Goal: Check status: Check status

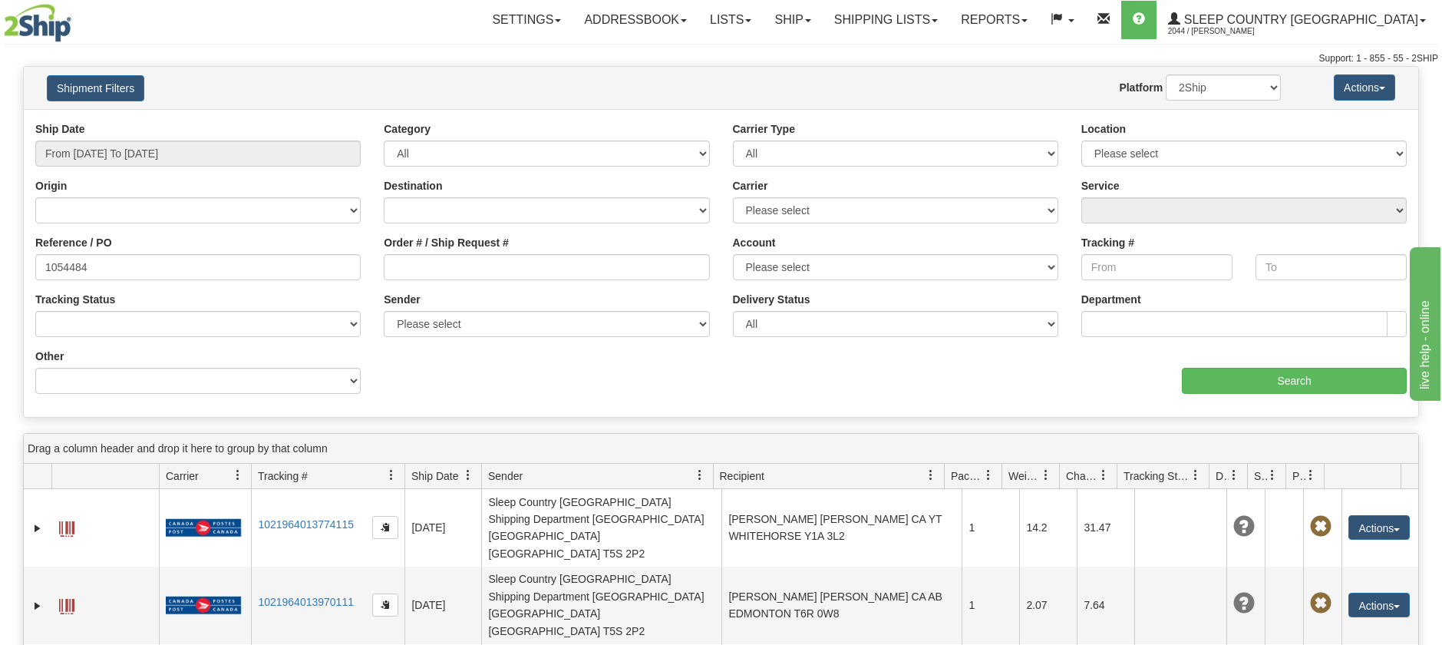
drag, startPoint x: 107, startPoint y: 265, endPoint x: -8, endPoint y: 175, distance: 146.0
click at [0, 175] on html "Upgrade Account Cancel Toggle navigation Settings New Senders" at bounding box center [721, 322] width 1442 height 645
type input "1054484"
click at [1284, 379] on input "Search" at bounding box center [1294, 381] width 225 height 26
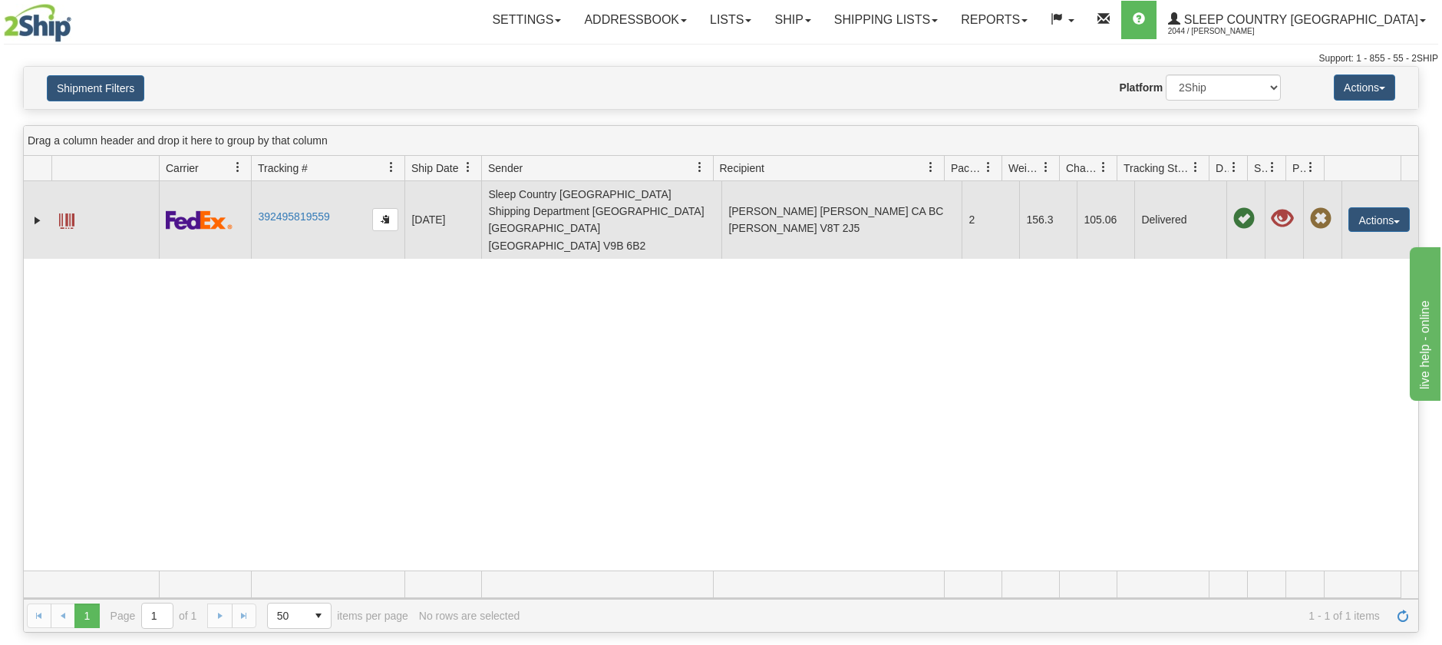
click at [802, 193] on td "[PERSON_NAME] [PERSON_NAME] CA BC [PERSON_NAME] V8T 2J5" at bounding box center [841, 219] width 240 height 77
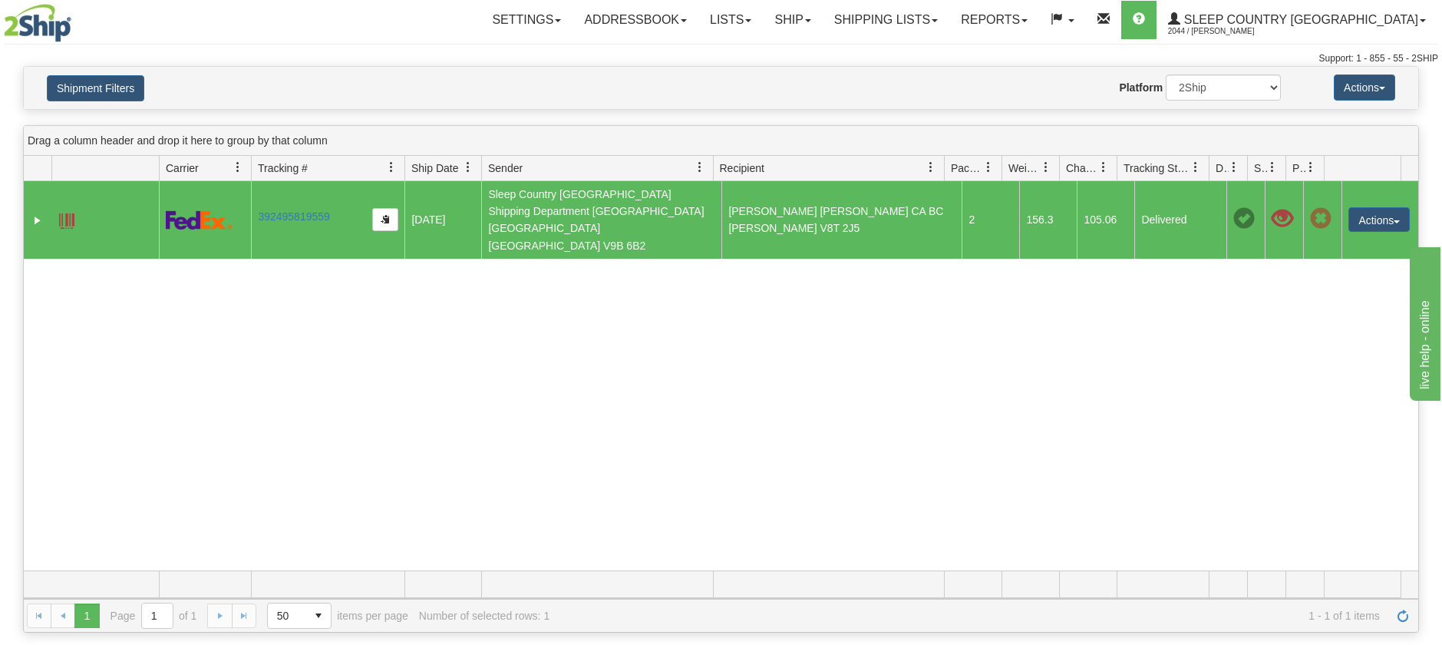
click at [539, 206] on td "Sleep Country [GEOGRAPHIC_DATA] Shipping Department [GEOGRAPHIC_DATA] [GEOGRAPH…" at bounding box center [601, 219] width 240 height 77
click at [1233, 208] on span at bounding box center [1243, 218] width 21 height 21
click at [625, 193] on td "Sleep Country [GEOGRAPHIC_DATA] Shipping Department [GEOGRAPHIC_DATA] [GEOGRAPH…" at bounding box center [601, 219] width 240 height 77
click at [624, 193] on td "Sleep Country [GEOGRAPHIC_DATA] Shipping Department [GEOGRAPHIC_DATA] [GEOGRAPH…" at bounding box center [601, 219] width 240 height 77
click at [803, 204] on td "[PERSON_NAME] [PERSON_NAME] CA BC [PERSON_NAME] V8T 2J5" at bounding box center [841, 219] width 240 height 77
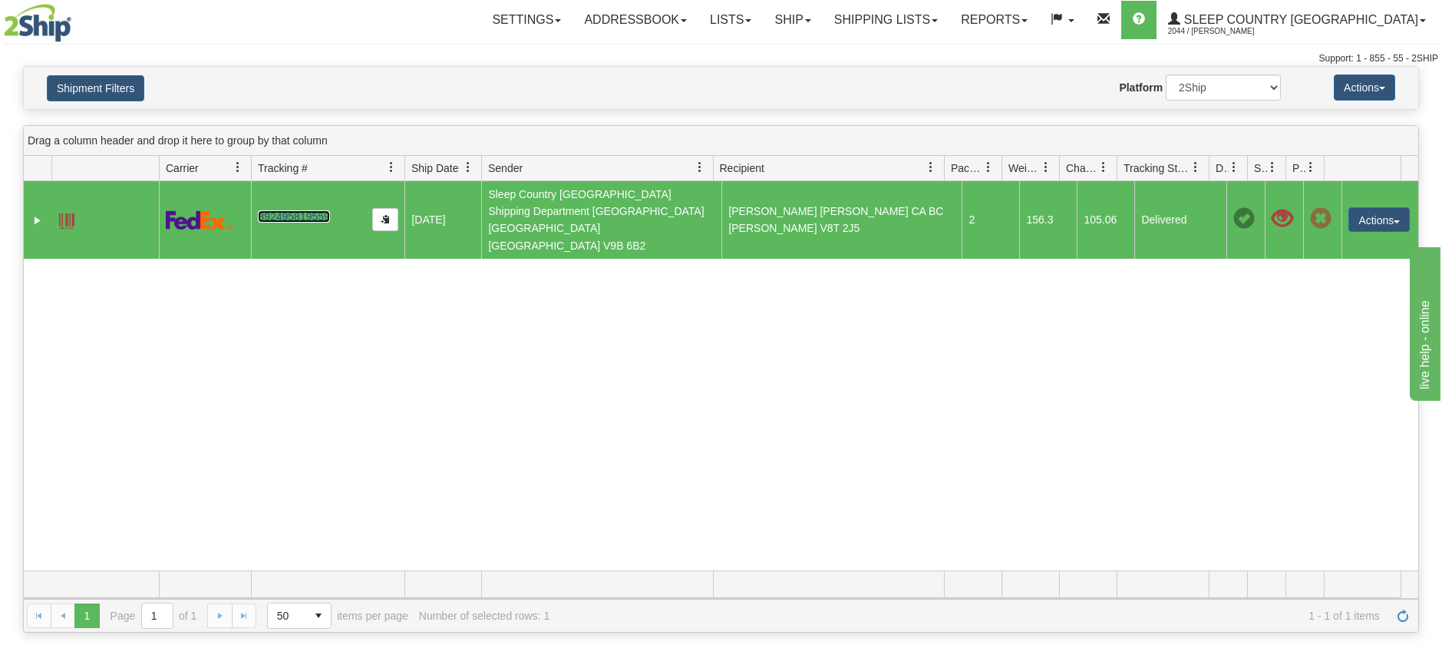
click at [280, 210] on link "392495819559" at bounding box center [293, 216] width 71 height 12
